Goal: Task Accomplishment & Management: Manage account settings

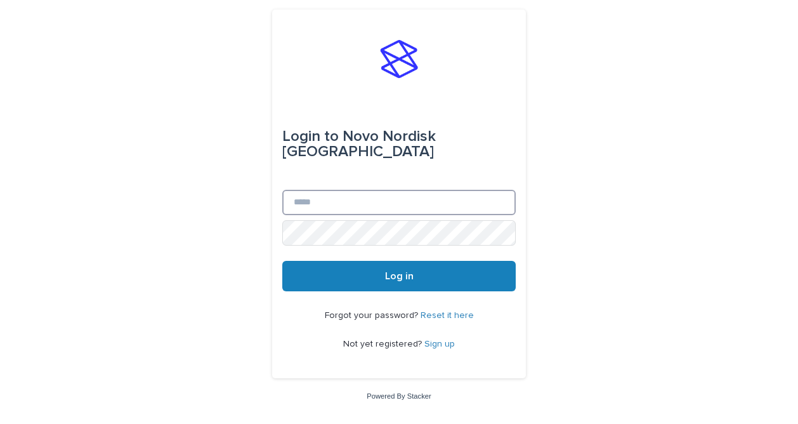
click at [417, 194] on input "Email" at bounding box center [398, 202] width 233 height 25
type input "**********"
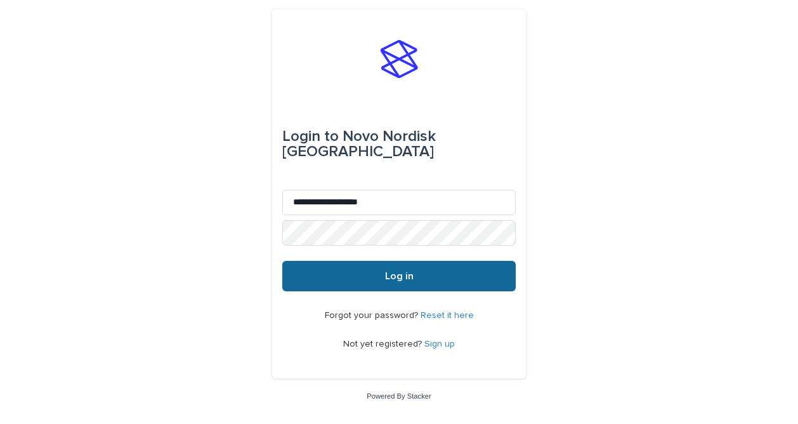
click at [366, 276] on button "Log in" at bounding box center [398, 276] width 233 height 30
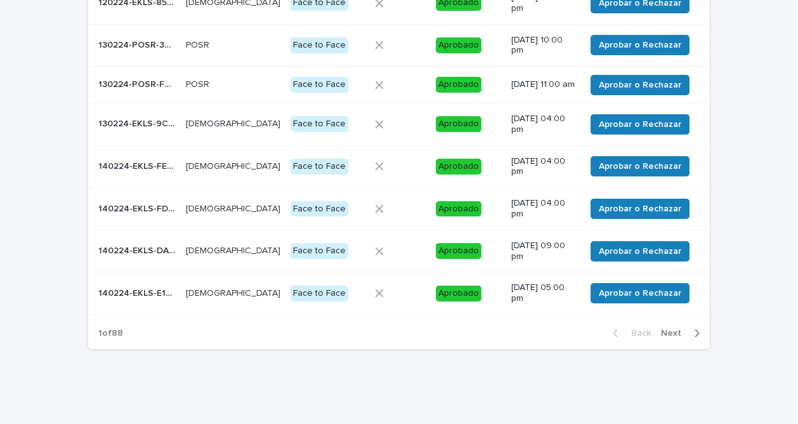
scroll to position [276, 0]
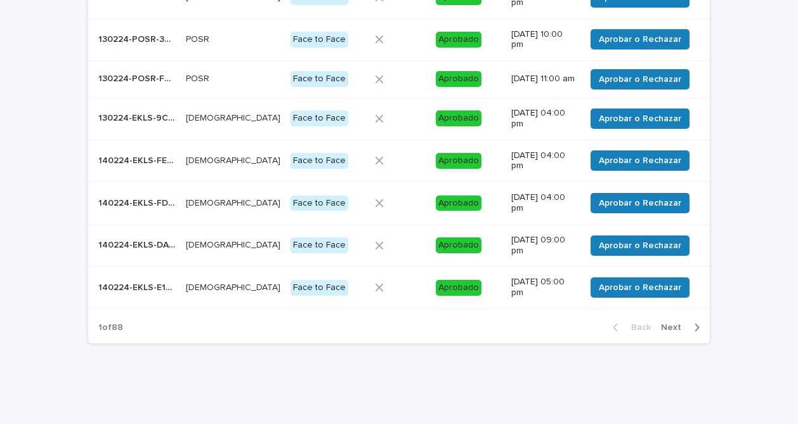
click at [665, 332] on span "Next" at bounding box center [675, 327] width 28 height 9
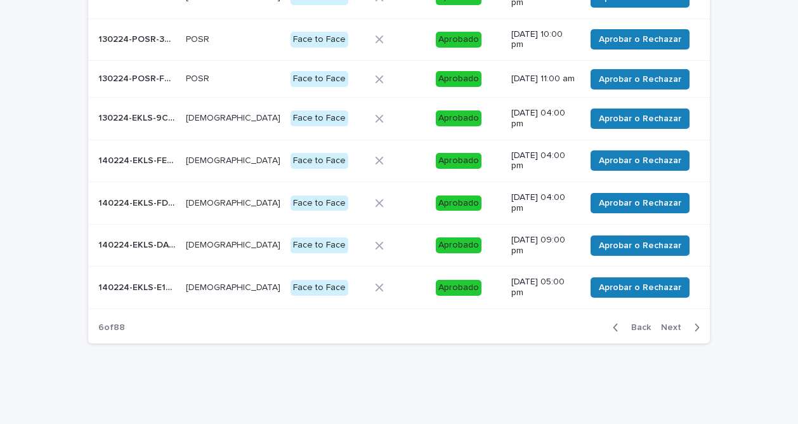
click at [665, 332] on span "Next" at bounding box center [675, 327] width 28 height 9
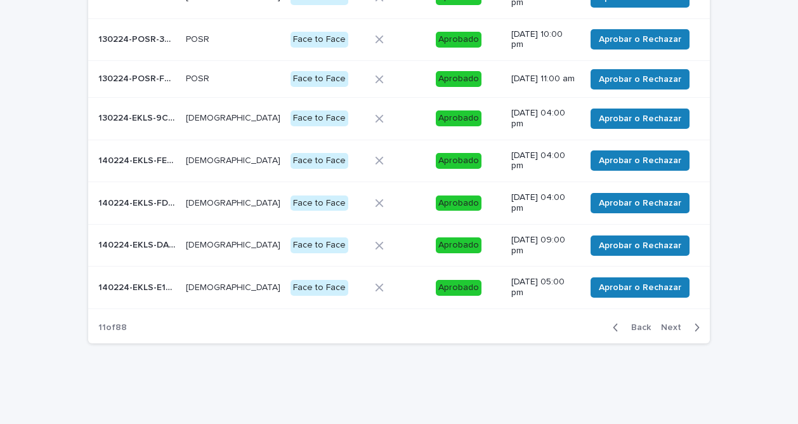
click at [665, 332] on span "Next" at bounding box center [675, 327] width 28 height 9
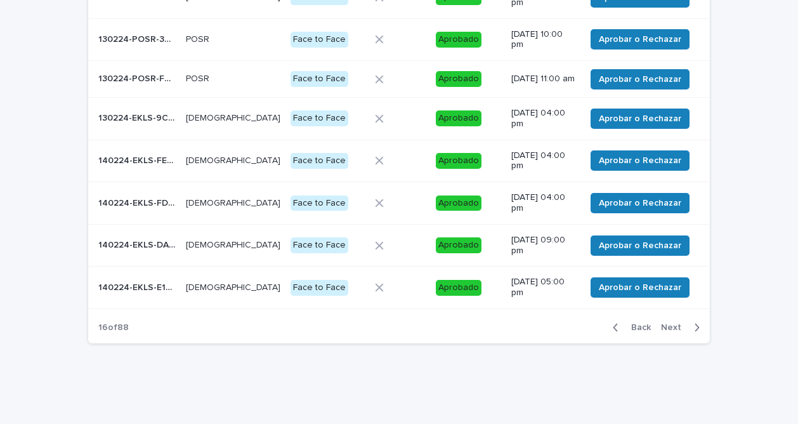
click at [665, 332] on span "Next" at bounding box center [675, 327] width 28 height 9
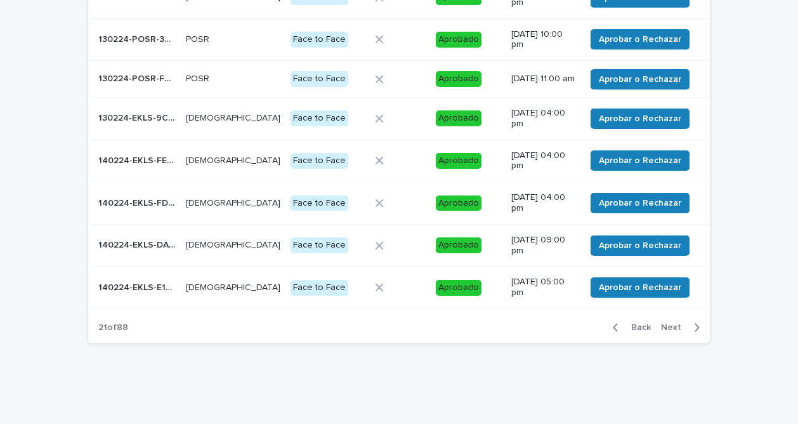
click at [665, 332] on span "Next" at bounding box center [675, 327] width 28 height 9
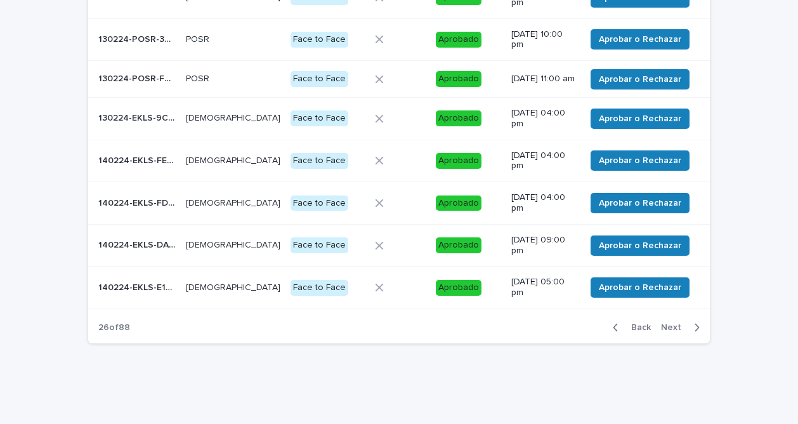
click at [665, 332] on span "Next" at bounding box center [675, 327] width 28 height 9
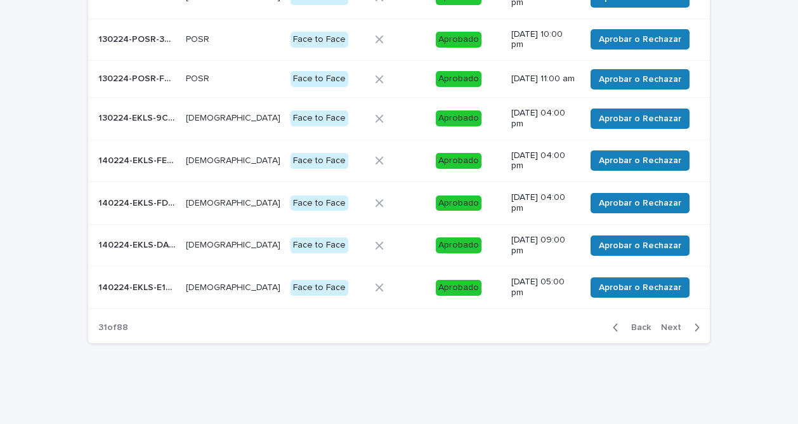
click at [665, 332] on span "Next" at bounding box center [675, 327] width 28 height 9
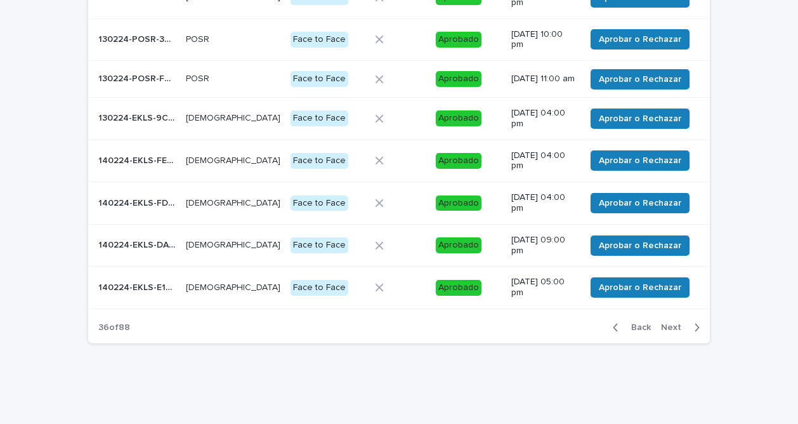
click at [665, 332] on span "Next" at bounding box center [675, 327] width 28 height 9
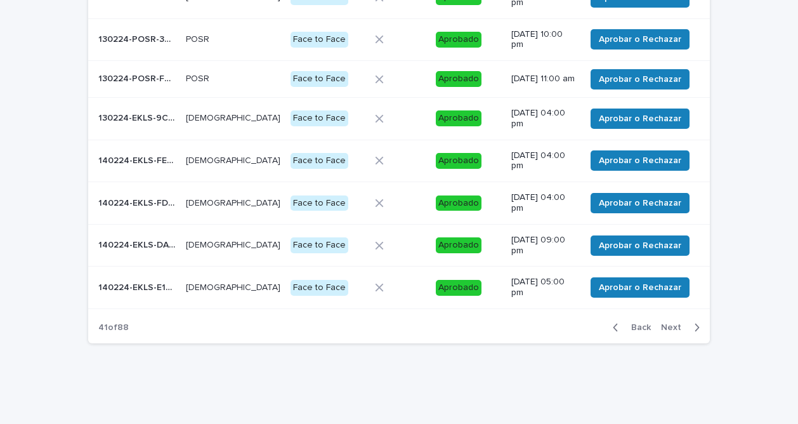
click at [665, 332] on span "Next" at bounding box center [675, 327] width 28 height 9
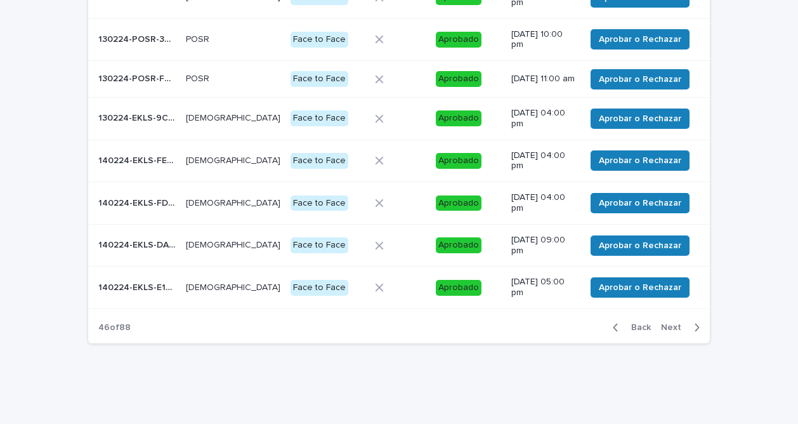
click at [665, 332] on span "Next" at bounding box center [675, 327] width 28 height 9
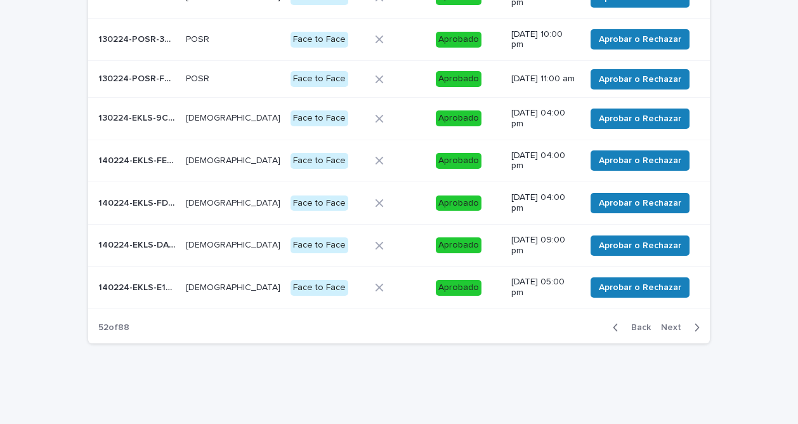
click at [665, 332] on span "Next" at bounding box center [675, 327] width 28 height 9
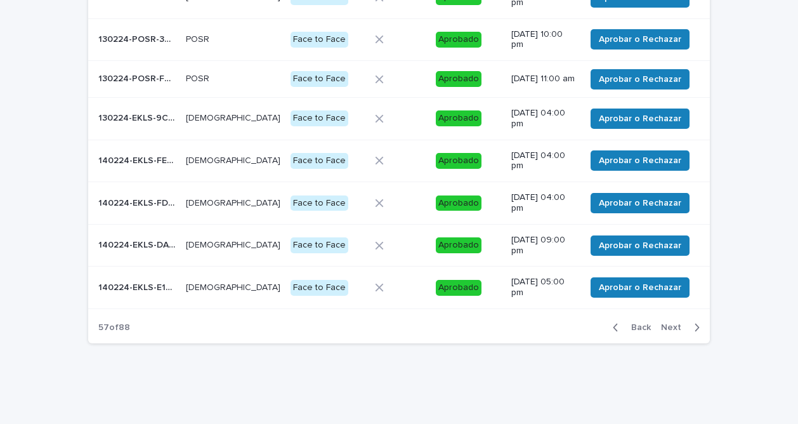
click at [665, 332] on span "Next" at bounding box center [675, 327] width 28 height 9
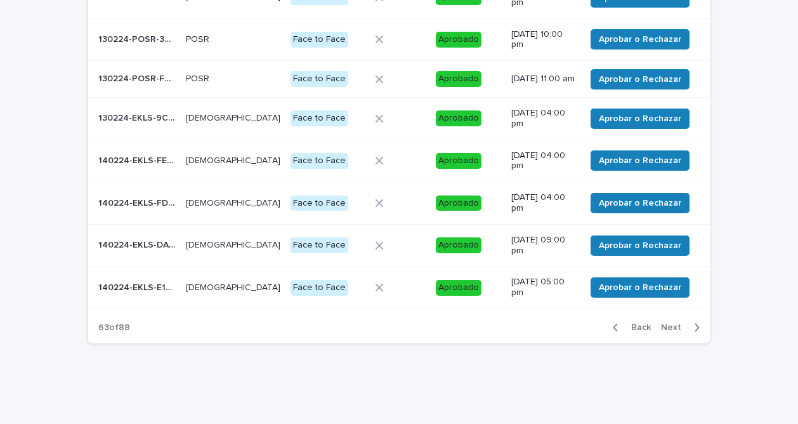
click at [665, 332] on span "Next" at bounding box center [675, 327] width 28 height 9
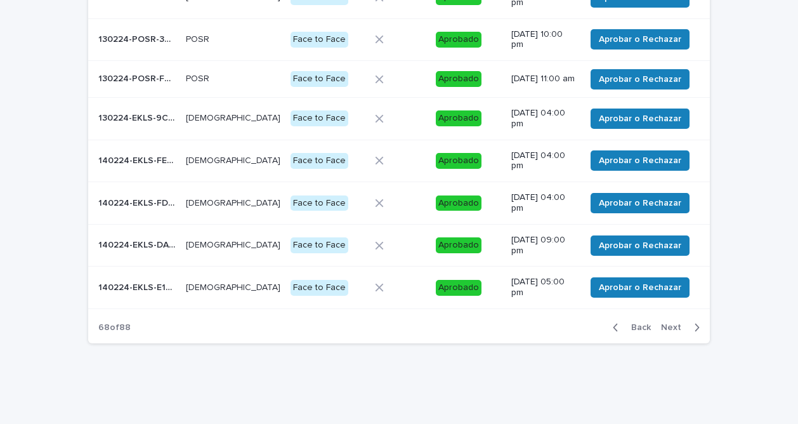
click at [665, 332] on span "Next" at bounding box center [675, 327] width 28 height 9
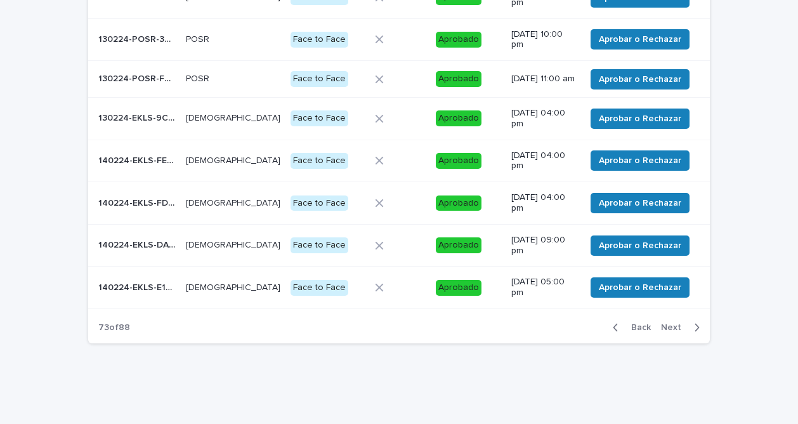
click at [665, 332] on span "Next" at bounding box center [675, 327] width 28 height 9
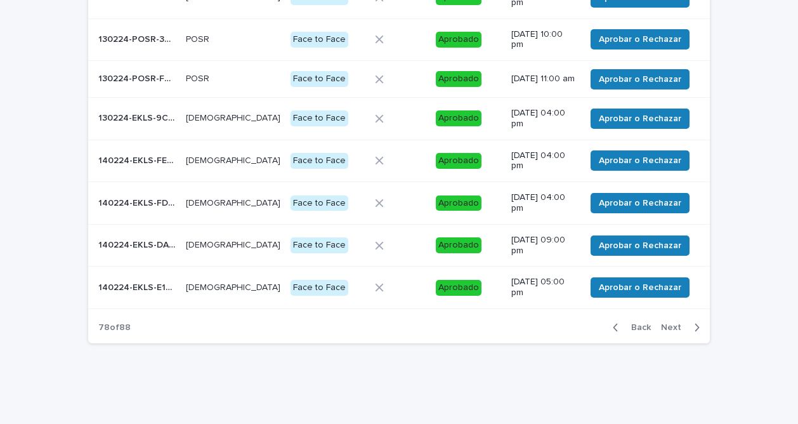
click at [665, 332] on span "Next" at bounding box center [675, 327] width 28 height 9
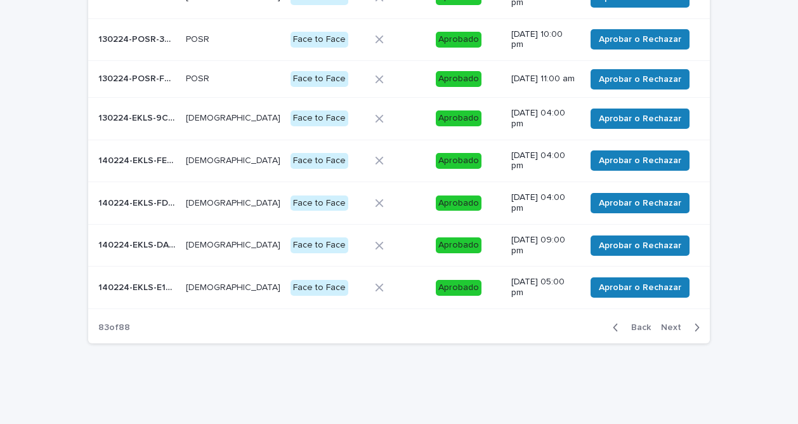
click at [665, 332] on span "Next" at bounding box center [675, 327] width 28 height 9
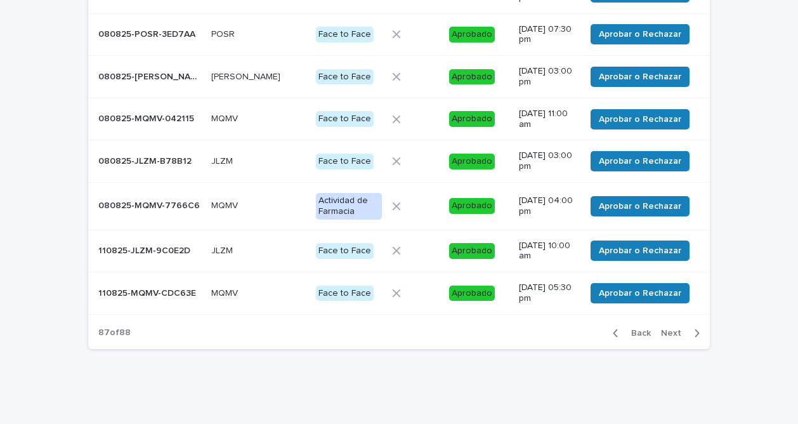
scroll to position [274, 0]
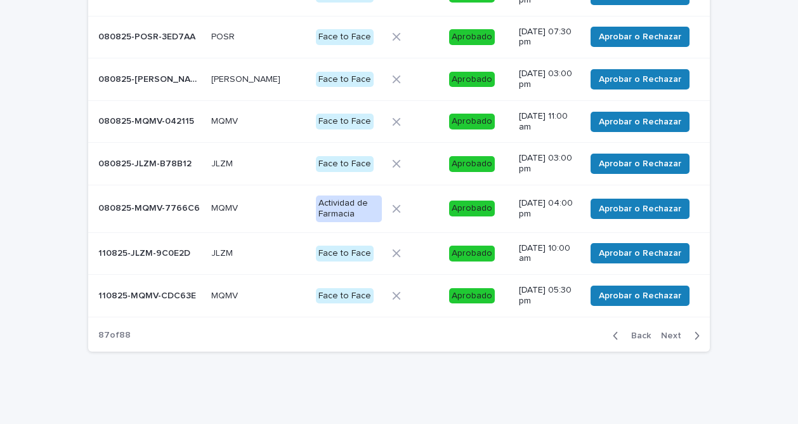
click at [665, 332] on span "Next" at bounding box center [675, 335] width 28 height 9
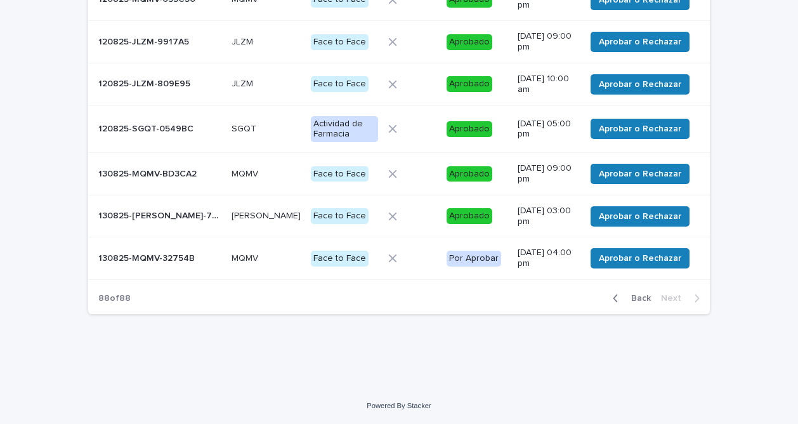
scroll to position [183, 0]
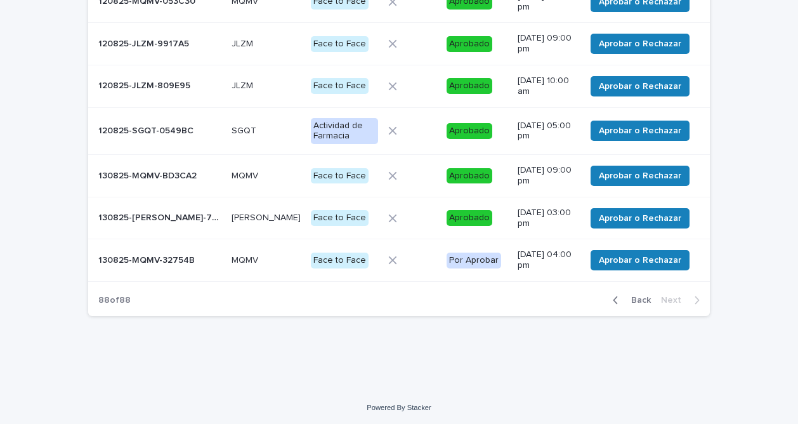
click at [133, 252] on p "130825-MQMV-32754B" at bounding box center [147, 258] width 99 height 13
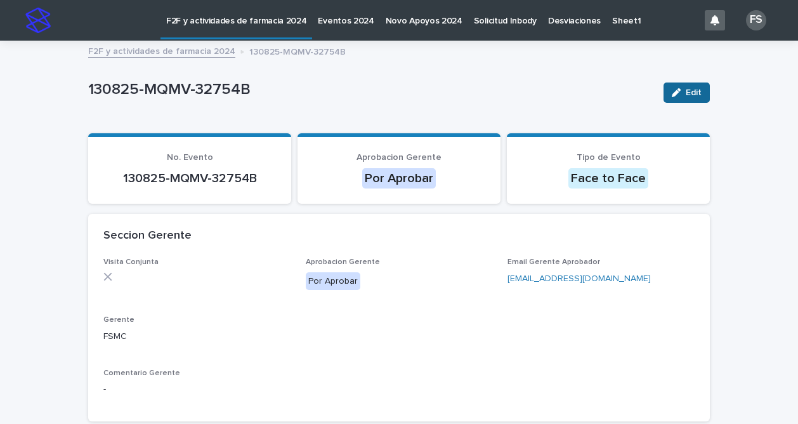
click at [677, 94] on div "button" at bounding box center [678, 92] width 14 height 9
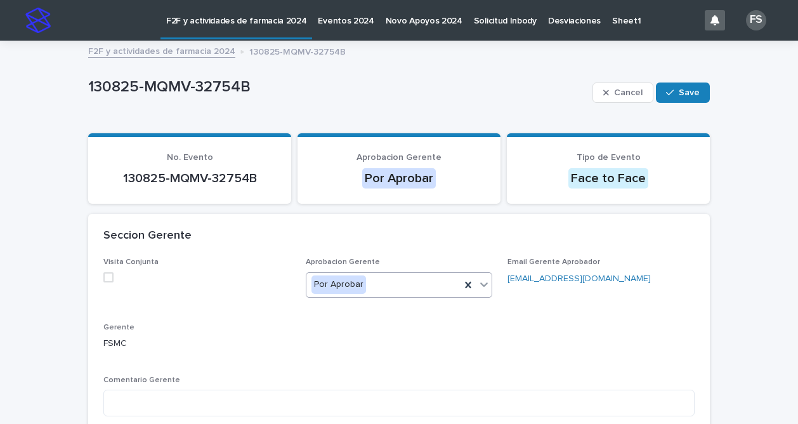
click at [479, 283] on icon at bounding box center [483, 284] width 13 height 13
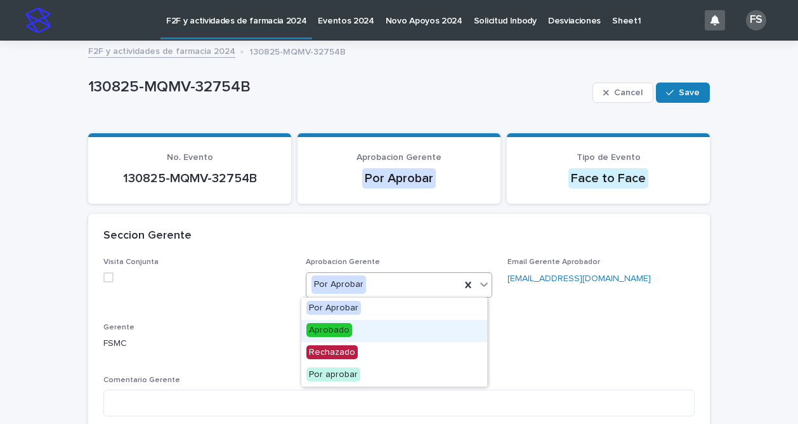
click at [328, 330] on span "Aprobado" at bounding box center [329, 330] width 46 height 14
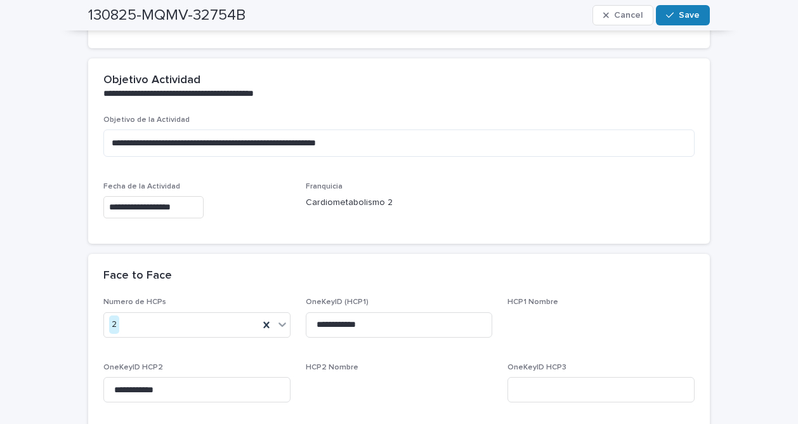
scroll to position [382, 0]
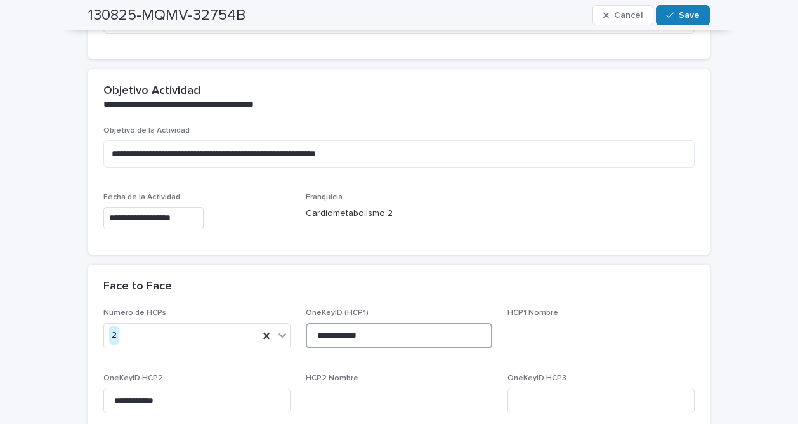
drag, startPoint x: 312, startPoint y: 334, endPoint x: 383, endPoint y: 329, distance: 71.2
click at [383, 329] on input "**********" at bounding box center [399, 335] width 187 height 25
drag, startPoint x: 111, startPoint y: 396, endPoint x: 183, endPoint y: 400, distance: 71.7
click at [183, 400] on input "**********" at bounding box center [196, 399] width 187 height 25
click at [678, 13] on span "Save" at bounding box center [688, 15] width 21 height 9
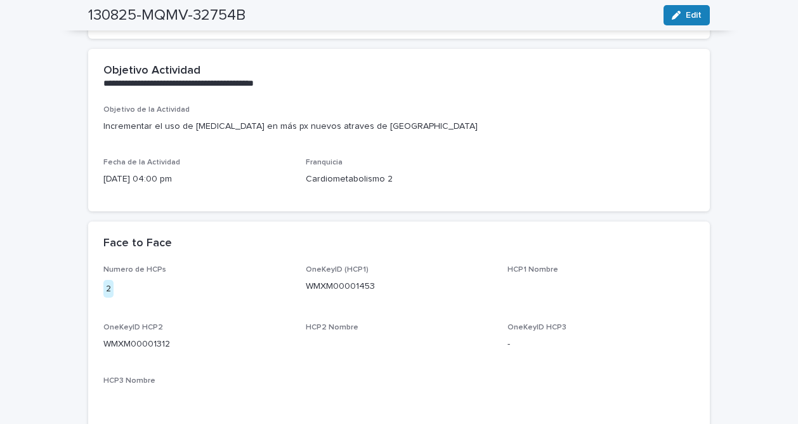
scroll to position [334, 0]
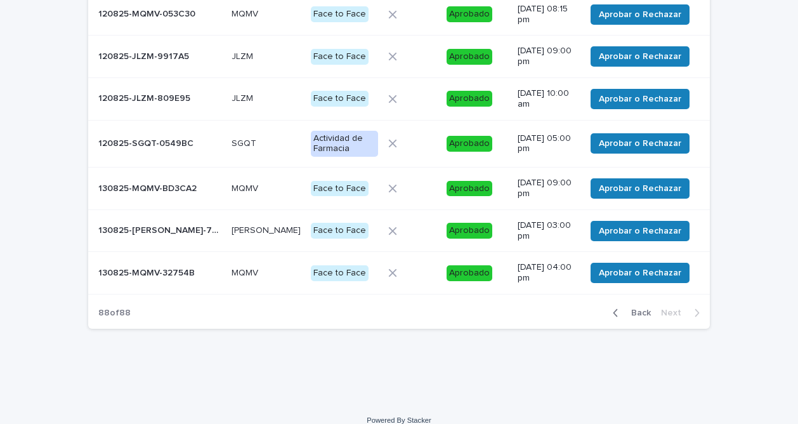
scroll to position [183, 0]
